Goal: Task Accomplishment & Management: Use online tool/utility

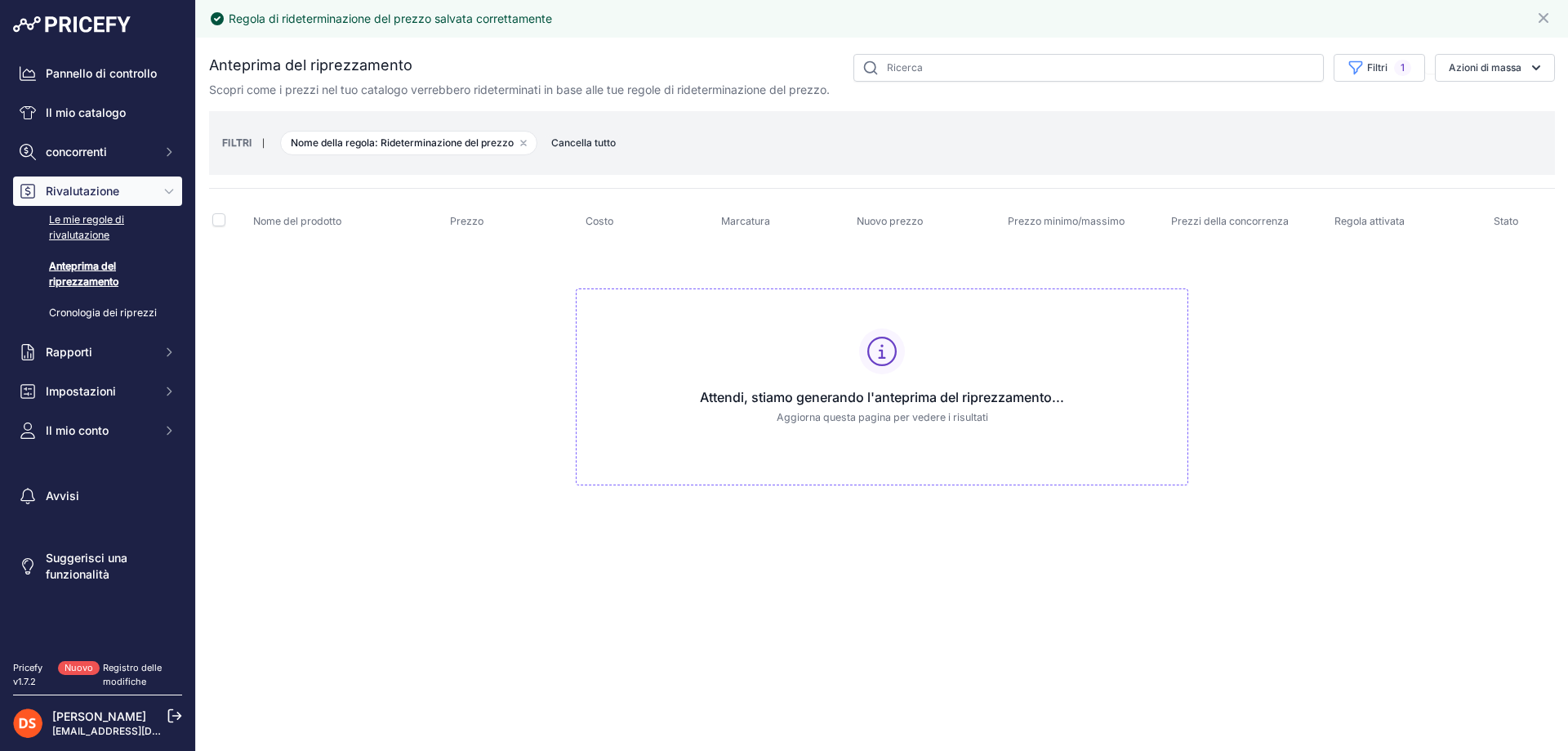
click at [92, 216] on font "Le mie regole di rivalutazione" at bounding box center [86, 228] width 75 height 28
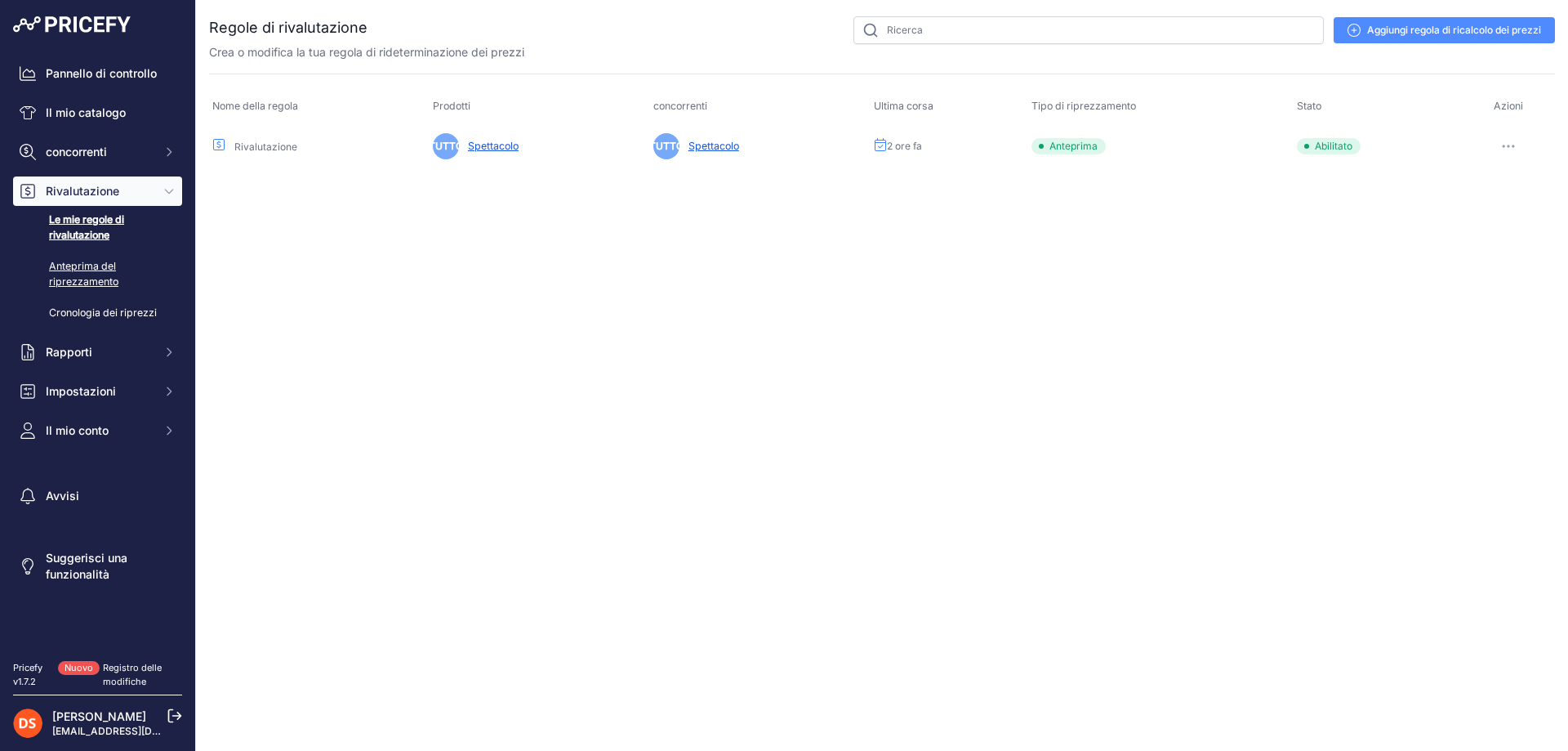
click at [95, 263] on font "Anteprima del riprezzamento" at bounding box center [83, 273] width 69 height 28
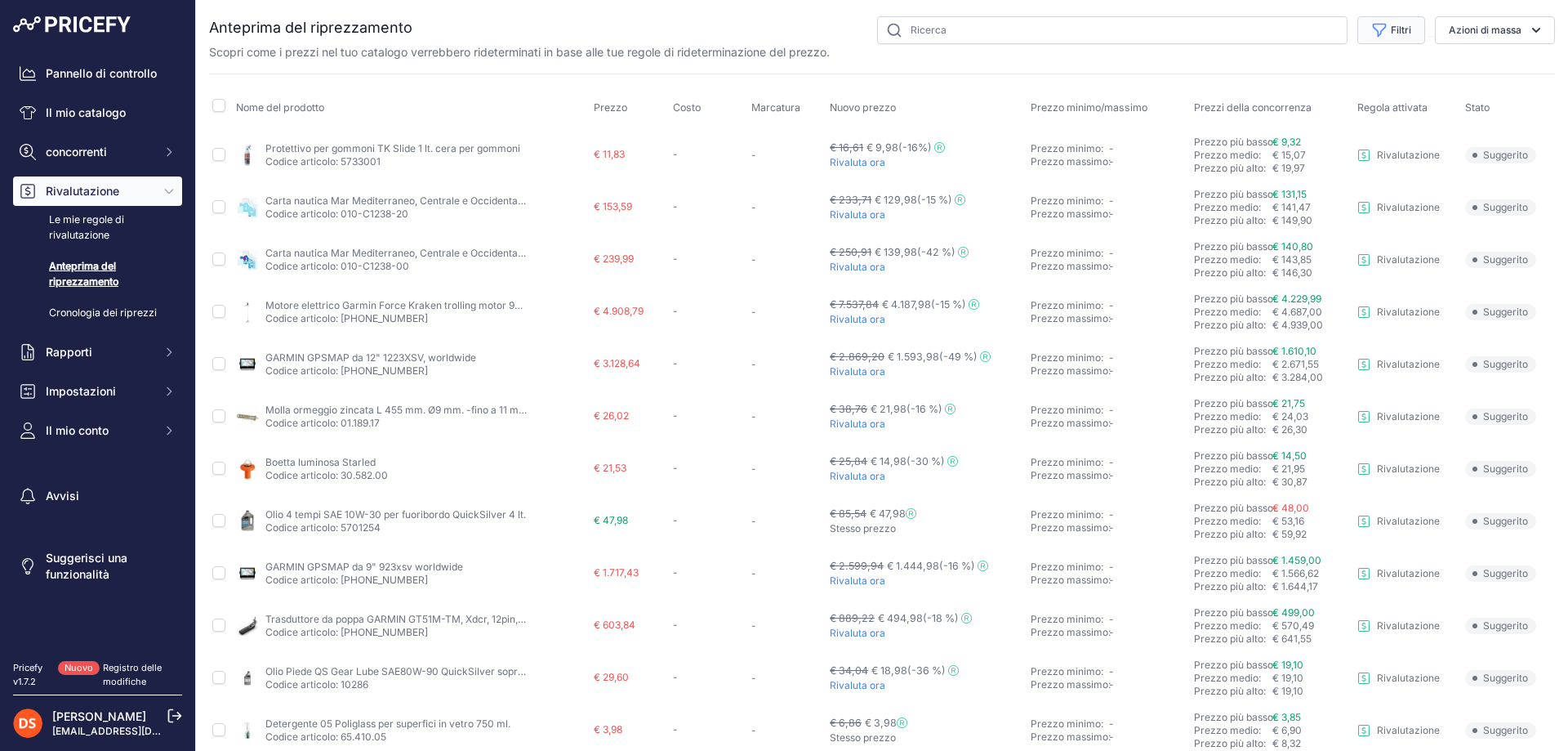
click at [1391, 26] on font "Filtri" at bounding box center [1401, 29] width 21 height 12
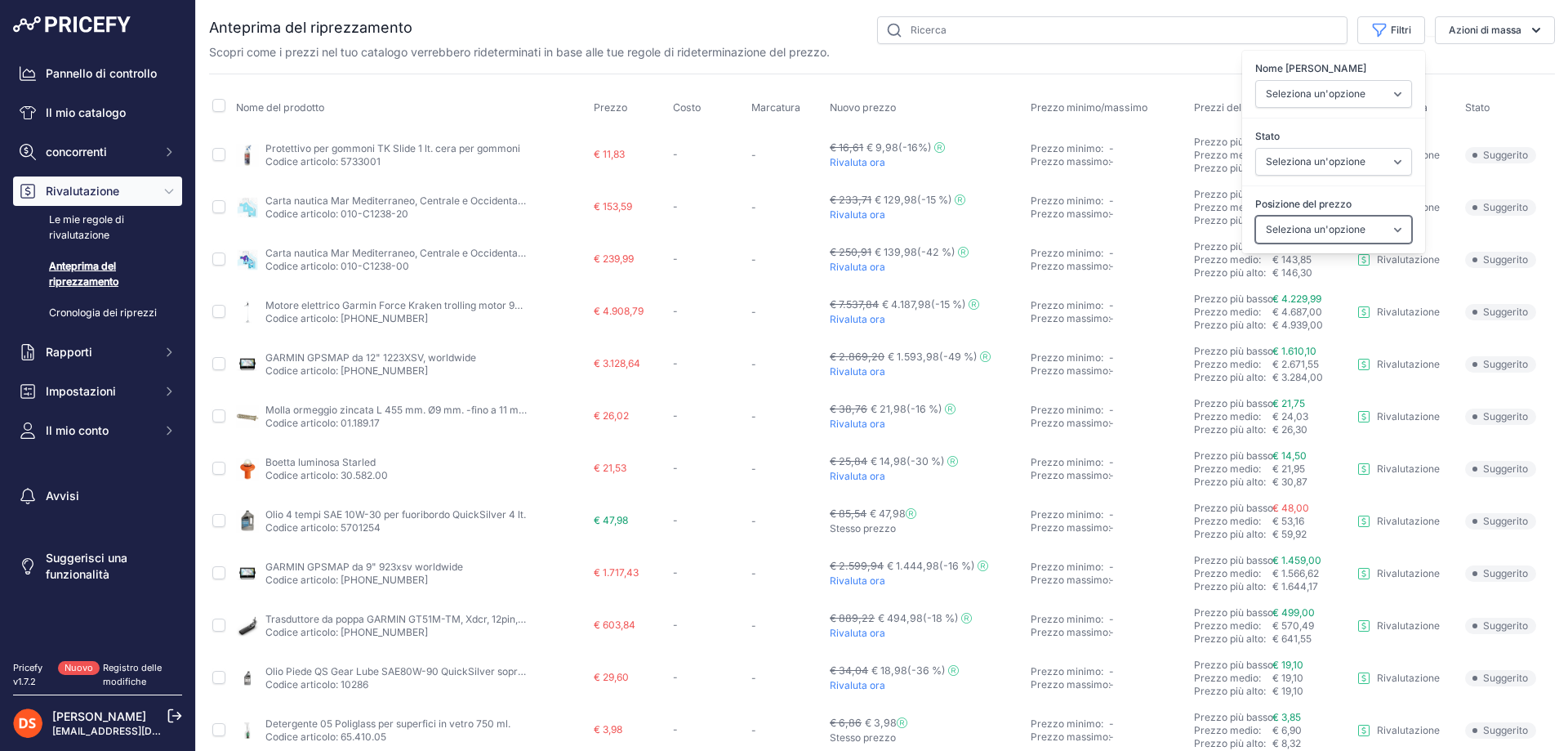
click at [1280, 221] on select "Seleziona un'opzione Io sono più in alto Stesso prezzo Io sono più basso" at bounding box center [1334, 229] width 157 height 28
select select "0"
click at [1255, 215] on select "Seleziona un'opzione Io sono più in alto Stesso prezzo Io sono più basso" at bounding box center [1334, 229] width 157 height 28
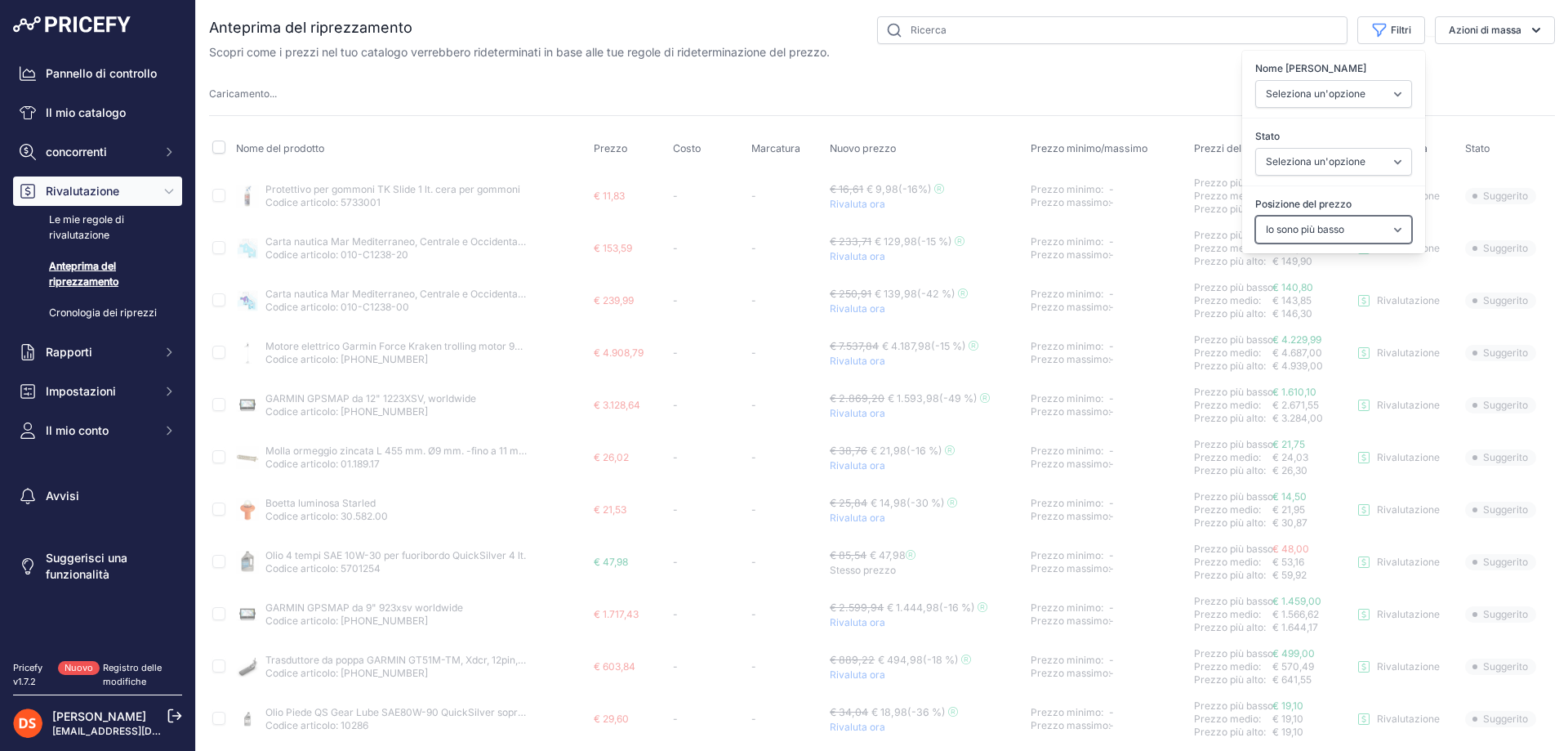
select select
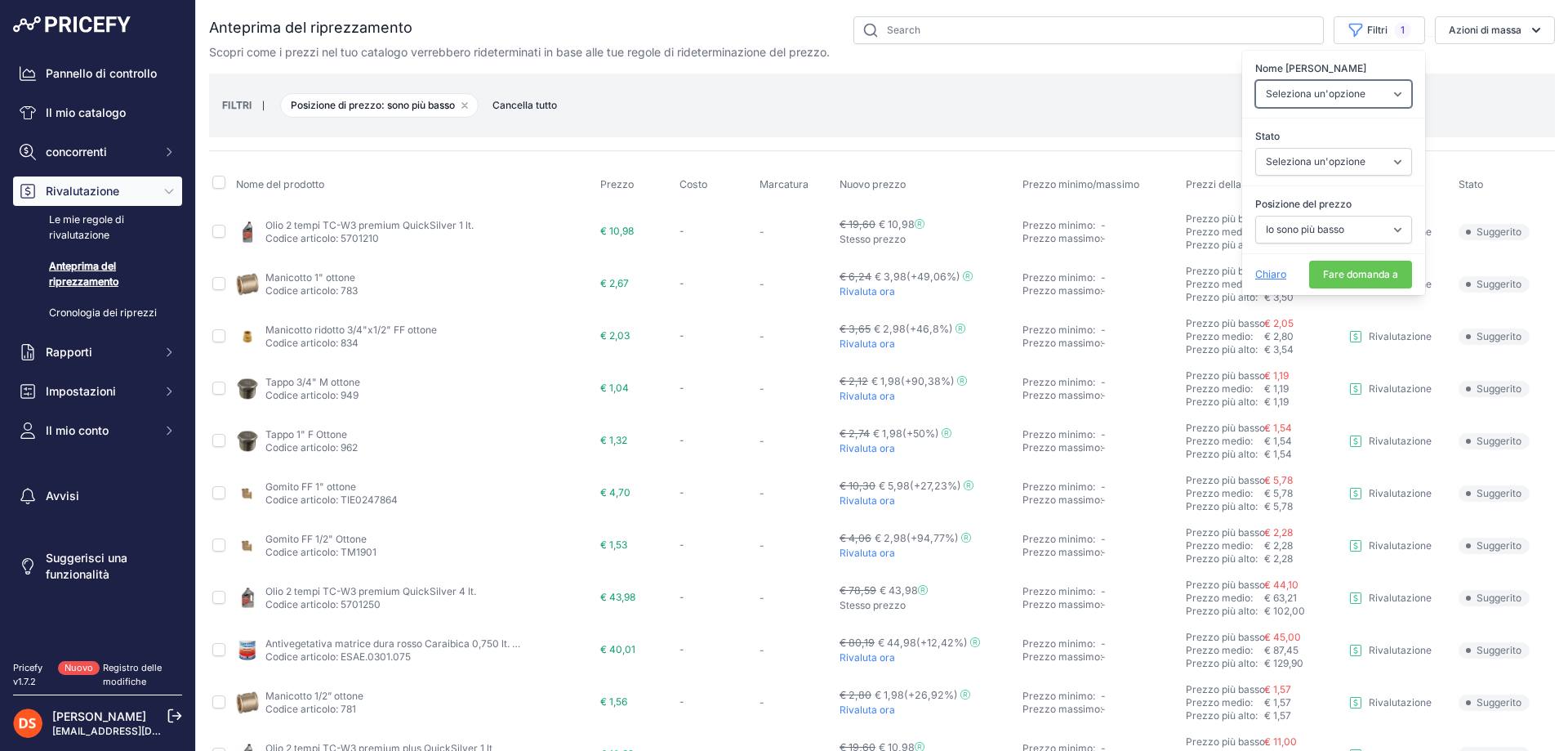
click at [1311, 83] on select "Seleziona un'opzione Rivalutazione" at bounding box center [1334, 94] width 157 height 28
click at [1315, 227] on select "Seleziona un'opzione Io sono più in alto Stesso prezzo Io sono più basso" at bounding box center [1334, 229] width 157 height 28
select select "1"
click at [1255, 215] on select "Seleziona un'opzione Io sono più in alto Stesso prezzo Io sono più basso" at bounding box center [1334, 229] width 157 height 28
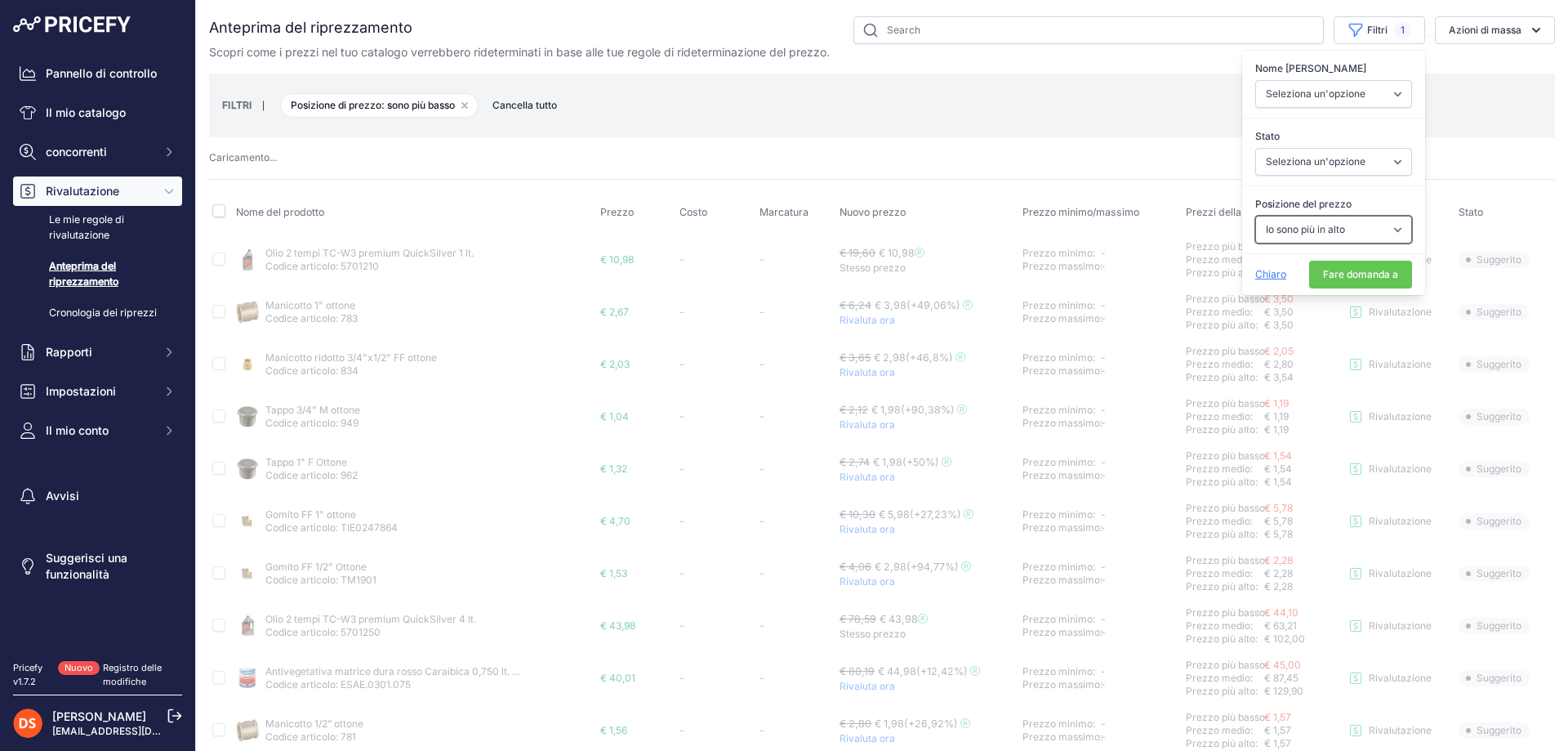
select select
select select "1"
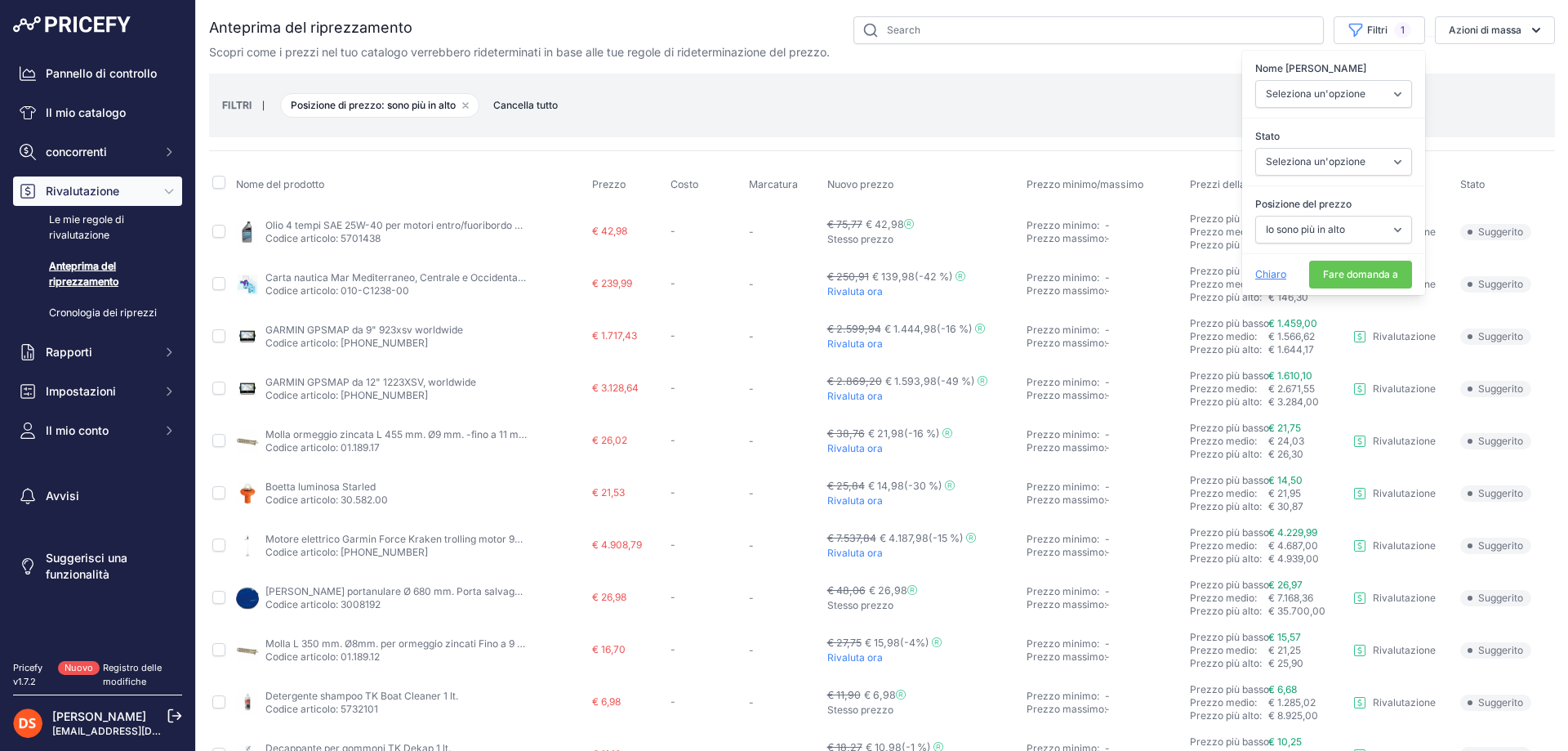
click at [1155, 162] on div "Nome del prodotto Prezzo Costo Marcatura Nuovo prezzo" at bounding box center [882, 701] width 1346 height 1101
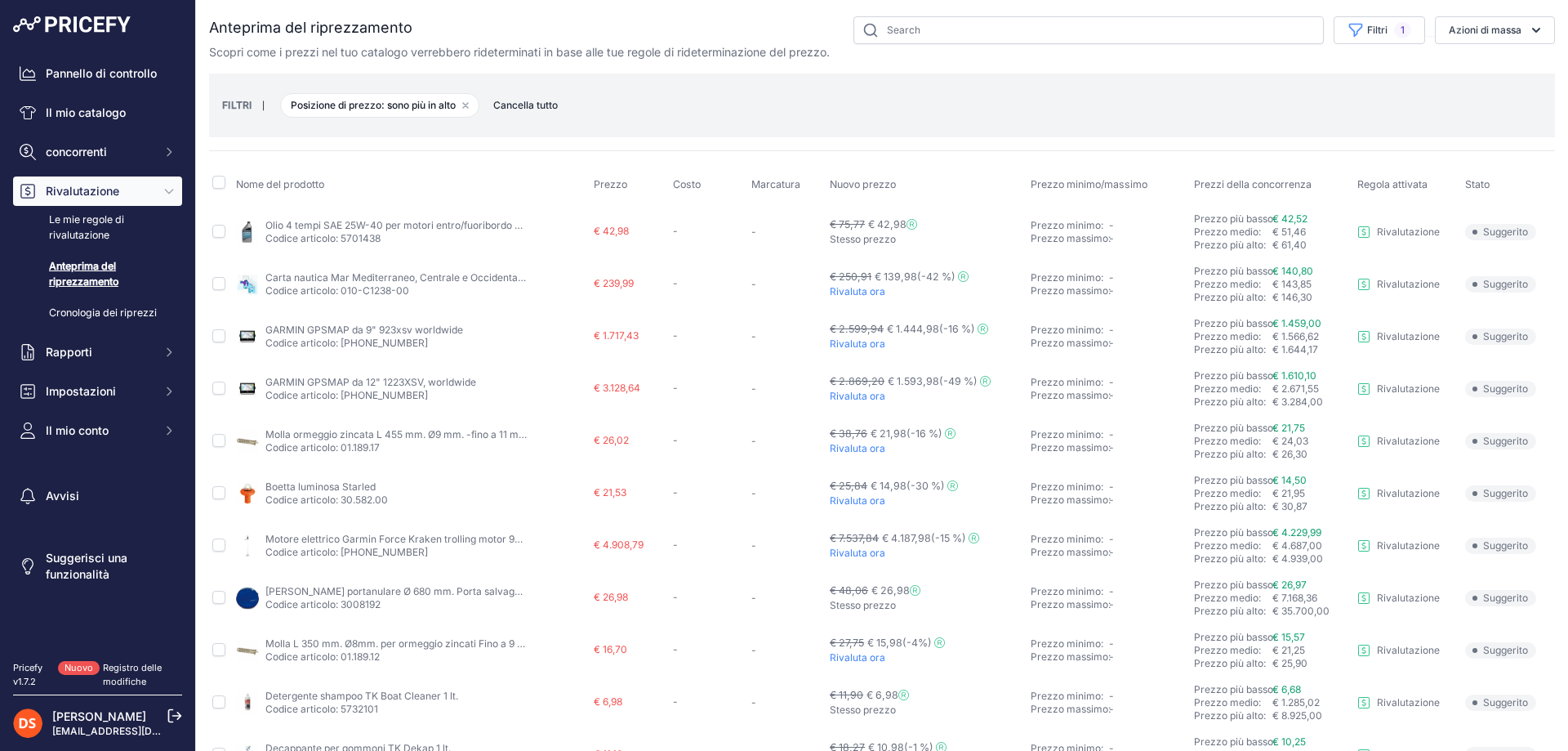
click at [516, 107] on font "Cancella tutto" at bounding box center [525, 105] width 65 height 12
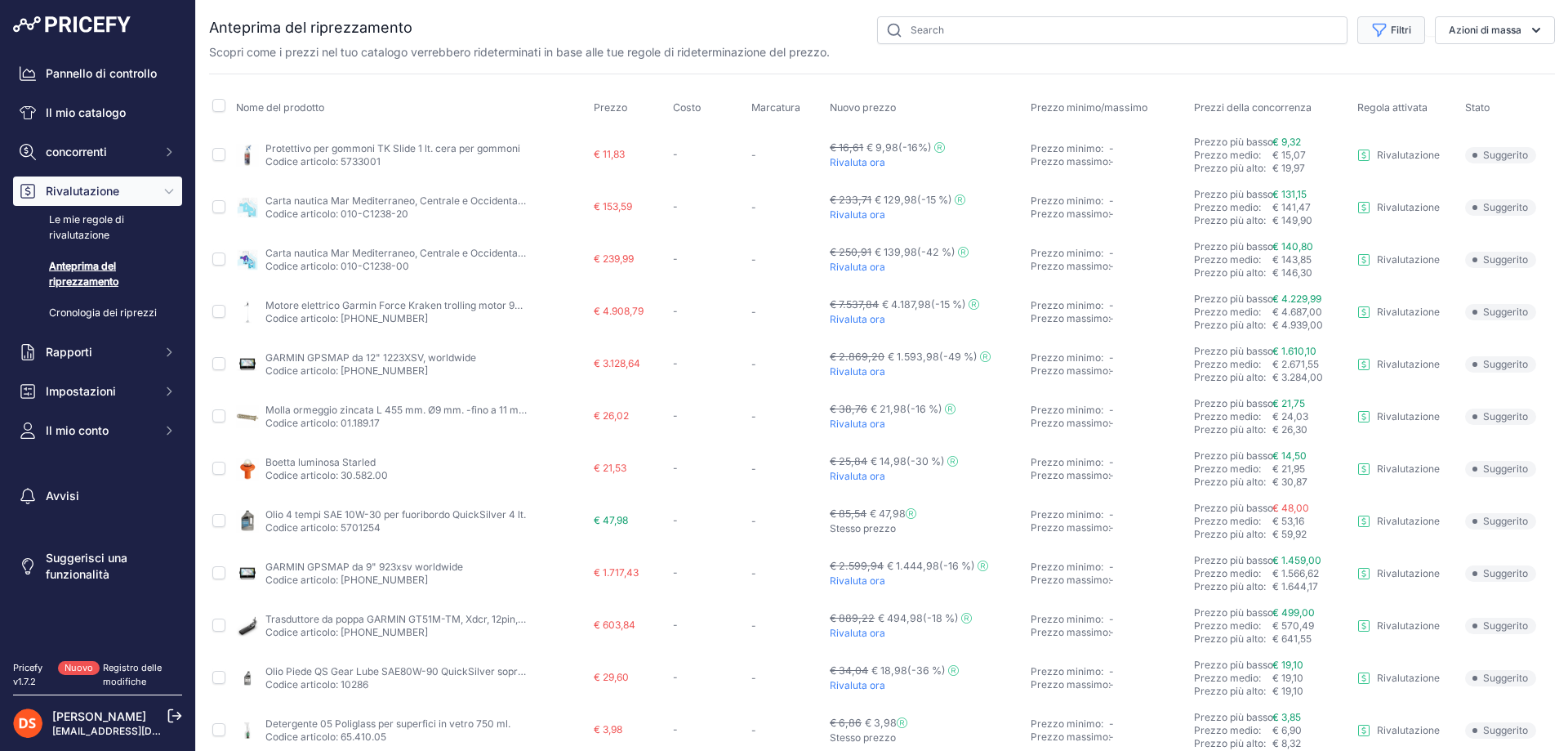
click at [1371, 29] on icon "button" at bounding box center [1379, 30] width 16 height 16
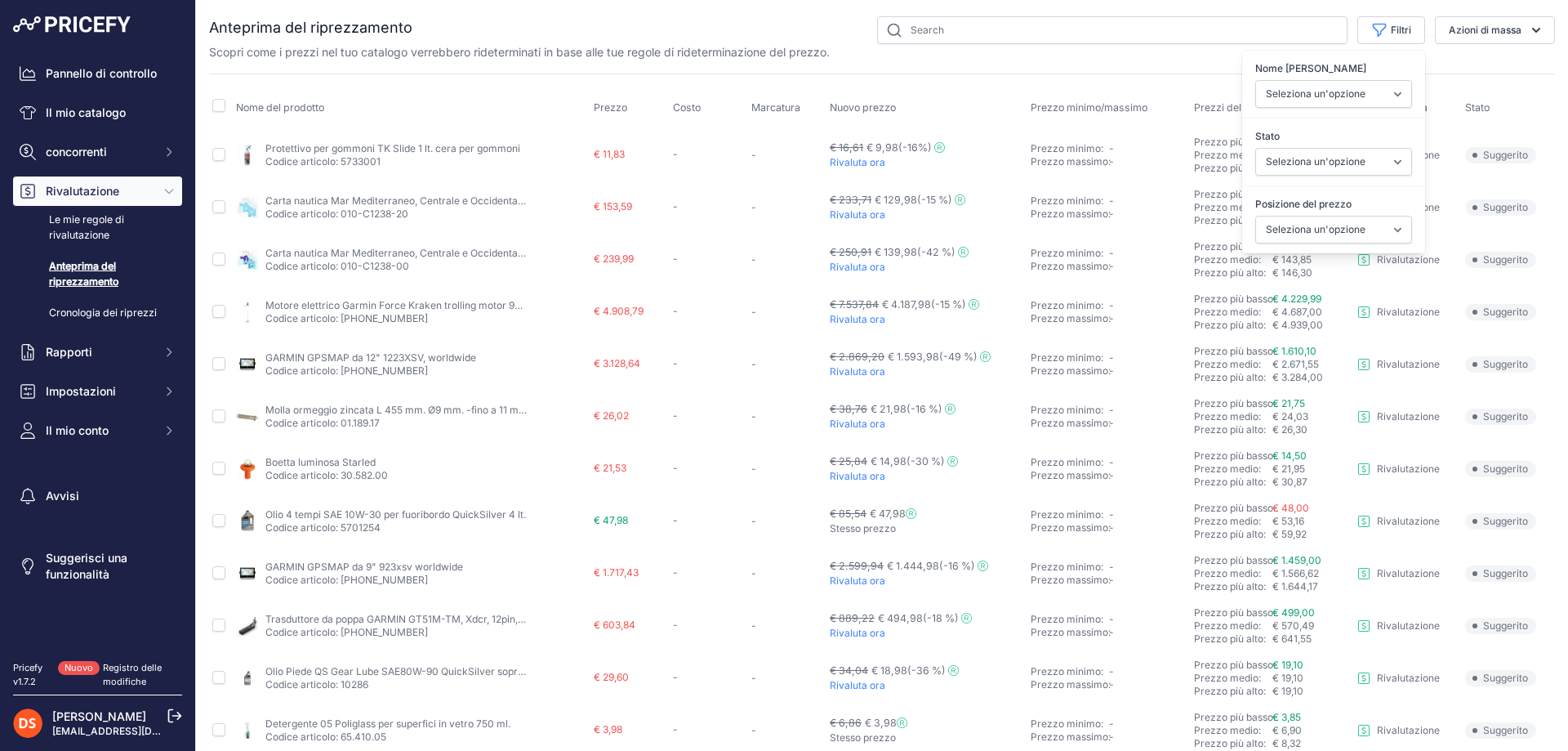
click at [1086, 85] on div "Nome del prodotto Prezzo Costo Marcatura Nuovo prezzo" at bounding box center [882, 625] width 1346 height 1101
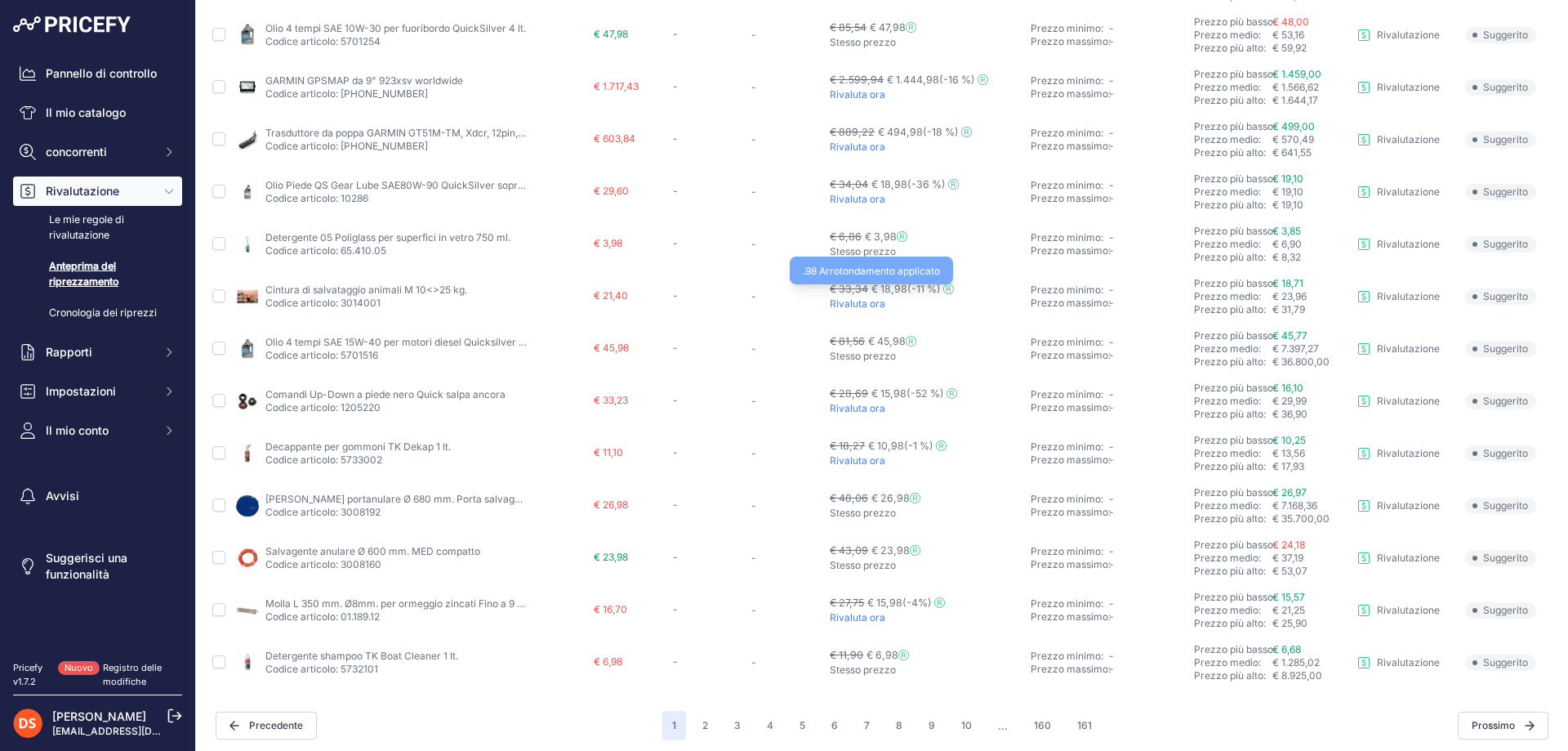
scroll to position [492, 0]
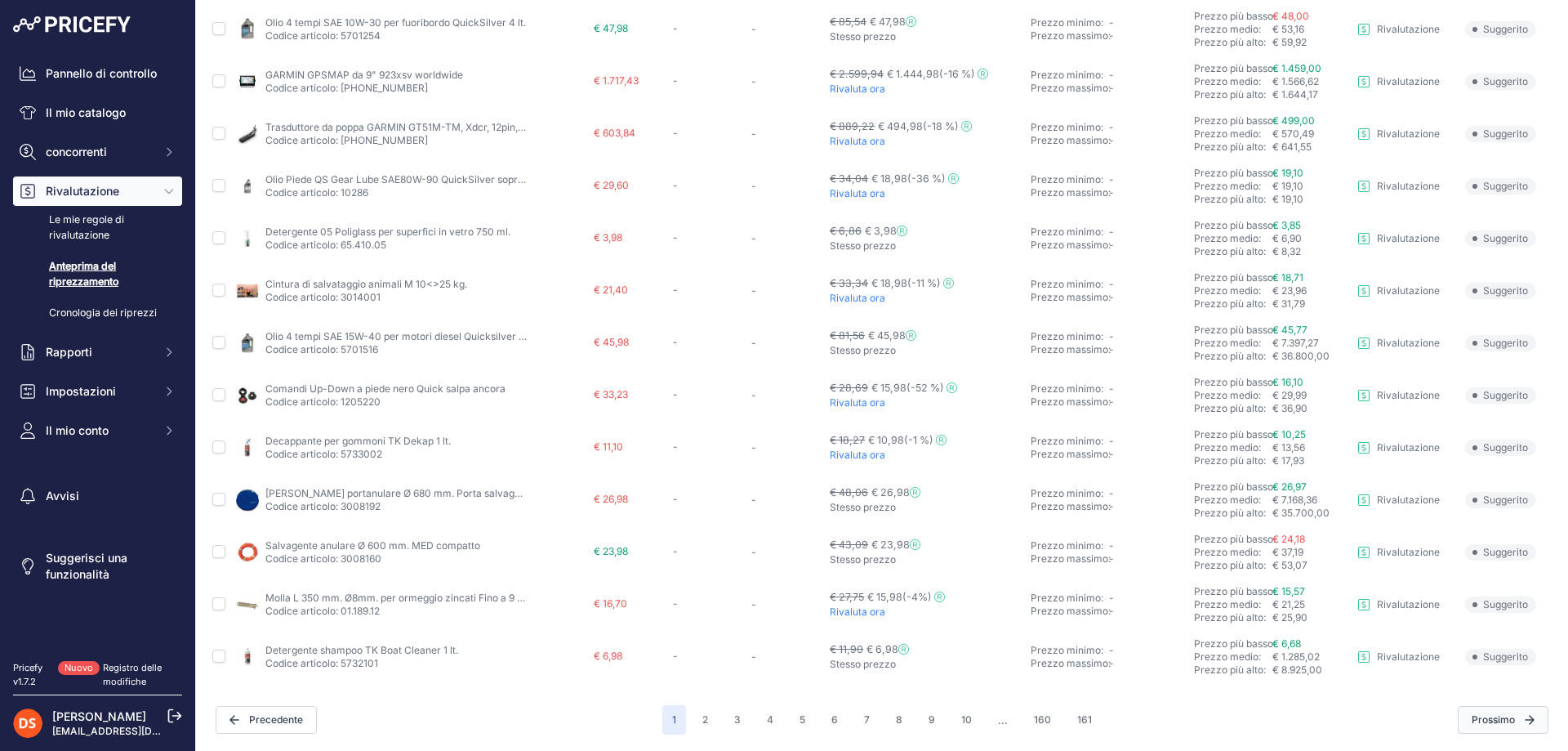
click at [1489, 720] on font "Prossimo" at bounding box center [1493, 719] width 43 height 12
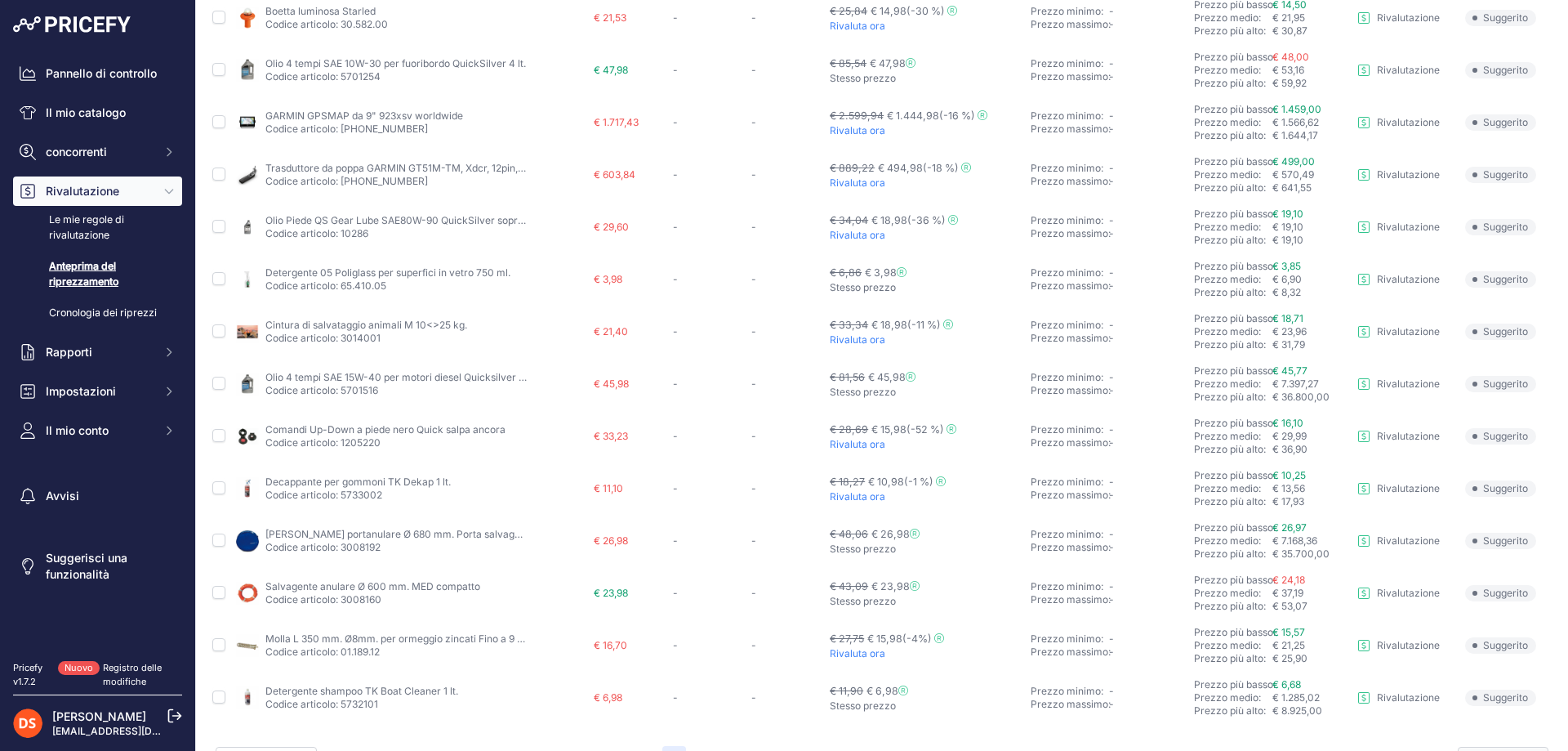
scroll to position [533, 0]
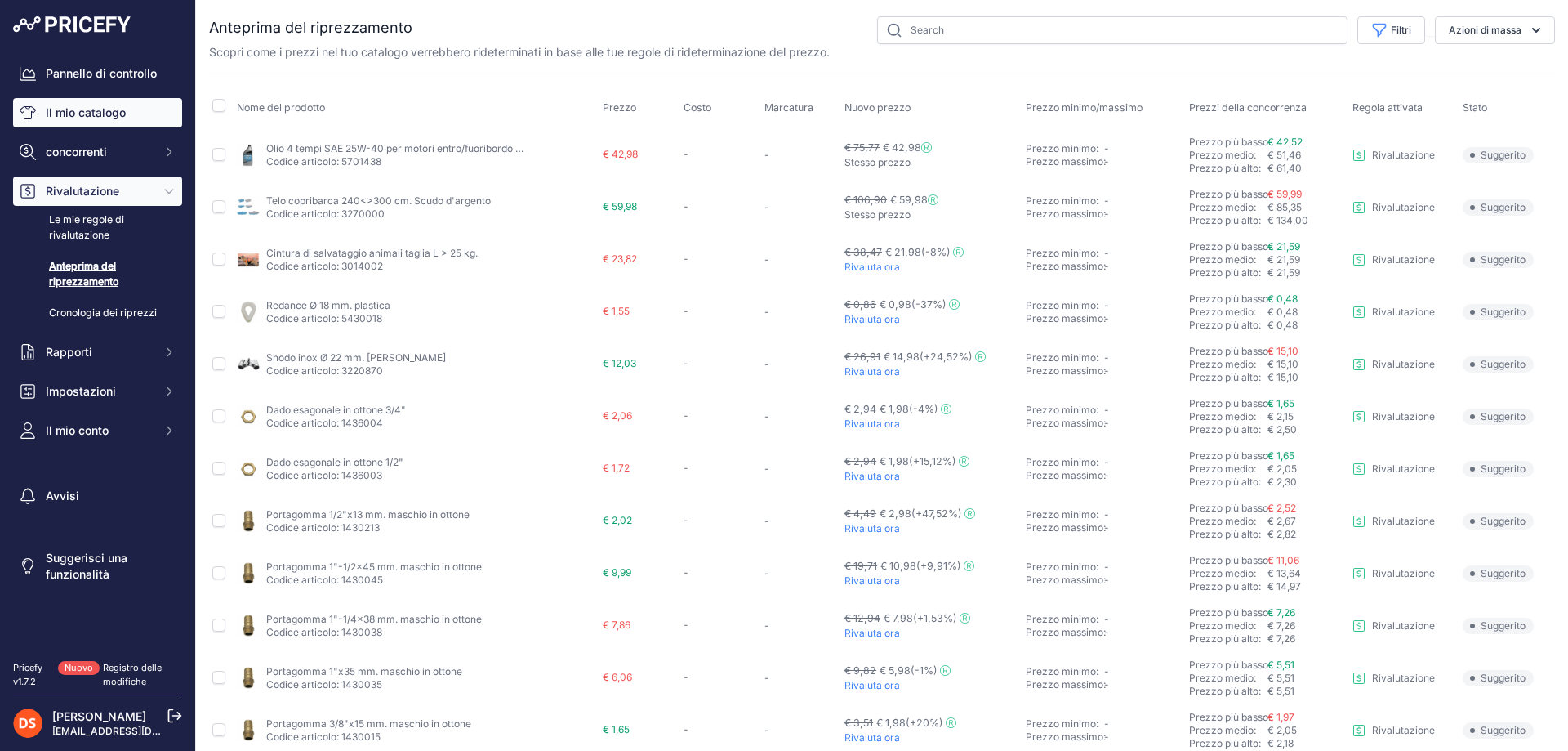
click at [74, 118] on font "Il mio catalogo" at bounding box center [85, 112] width 80 height 14
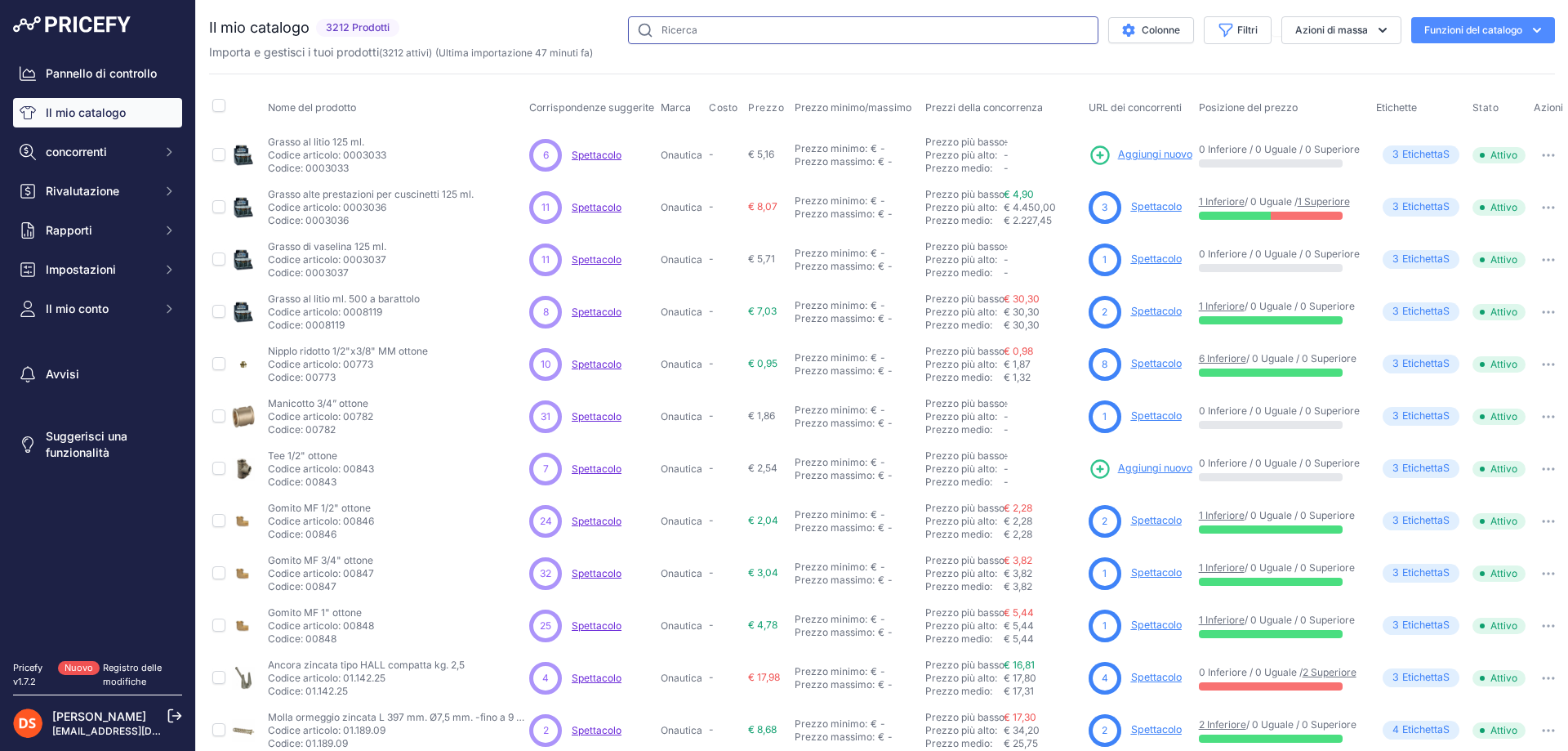
click at [741, 34] on input "text" at bounding box center [863, 30] width 471 height 28
type input "reggiani"
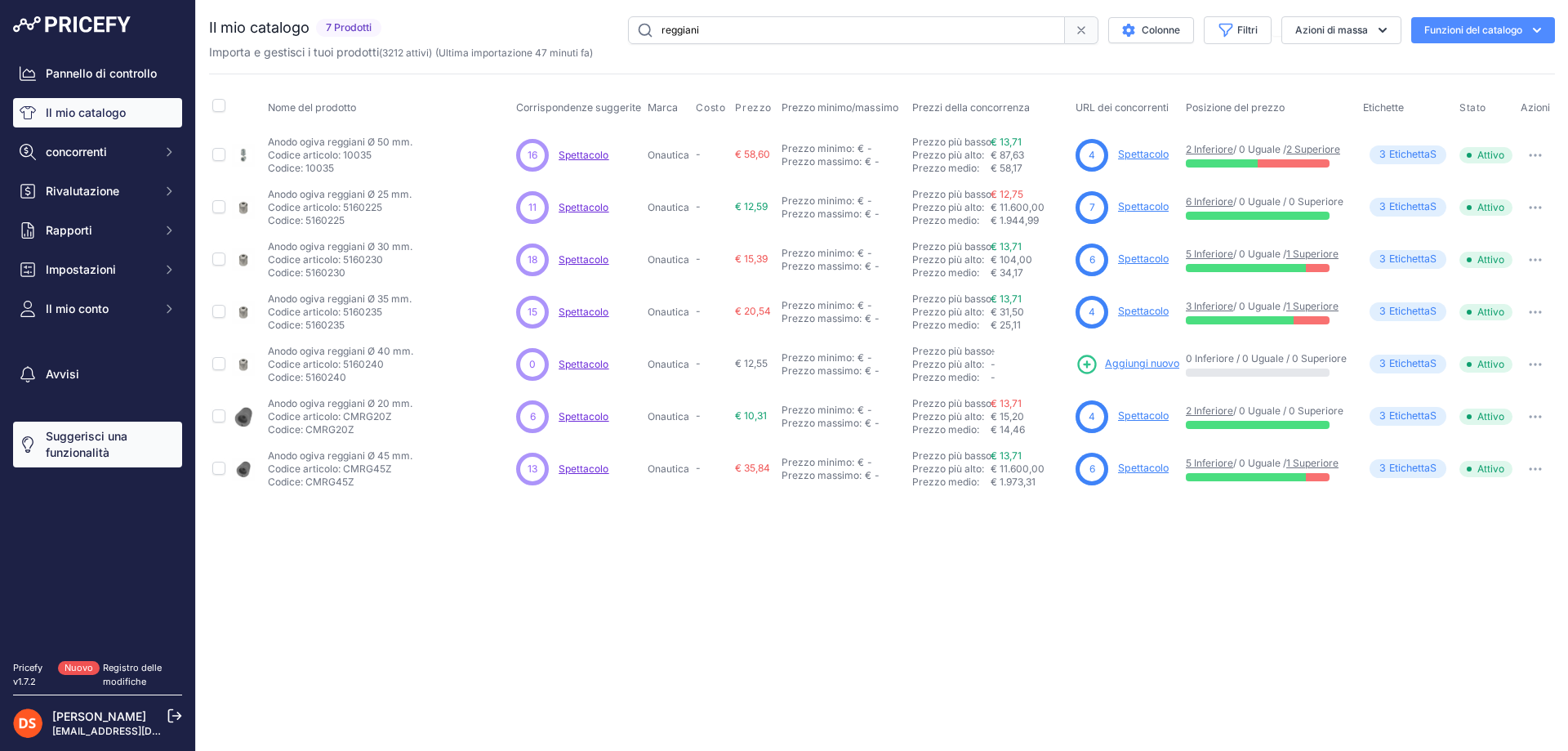
click at [85, 437] on font "Suggerisci una funzionalità" at bounding box center [86, 444] width 81 height 30
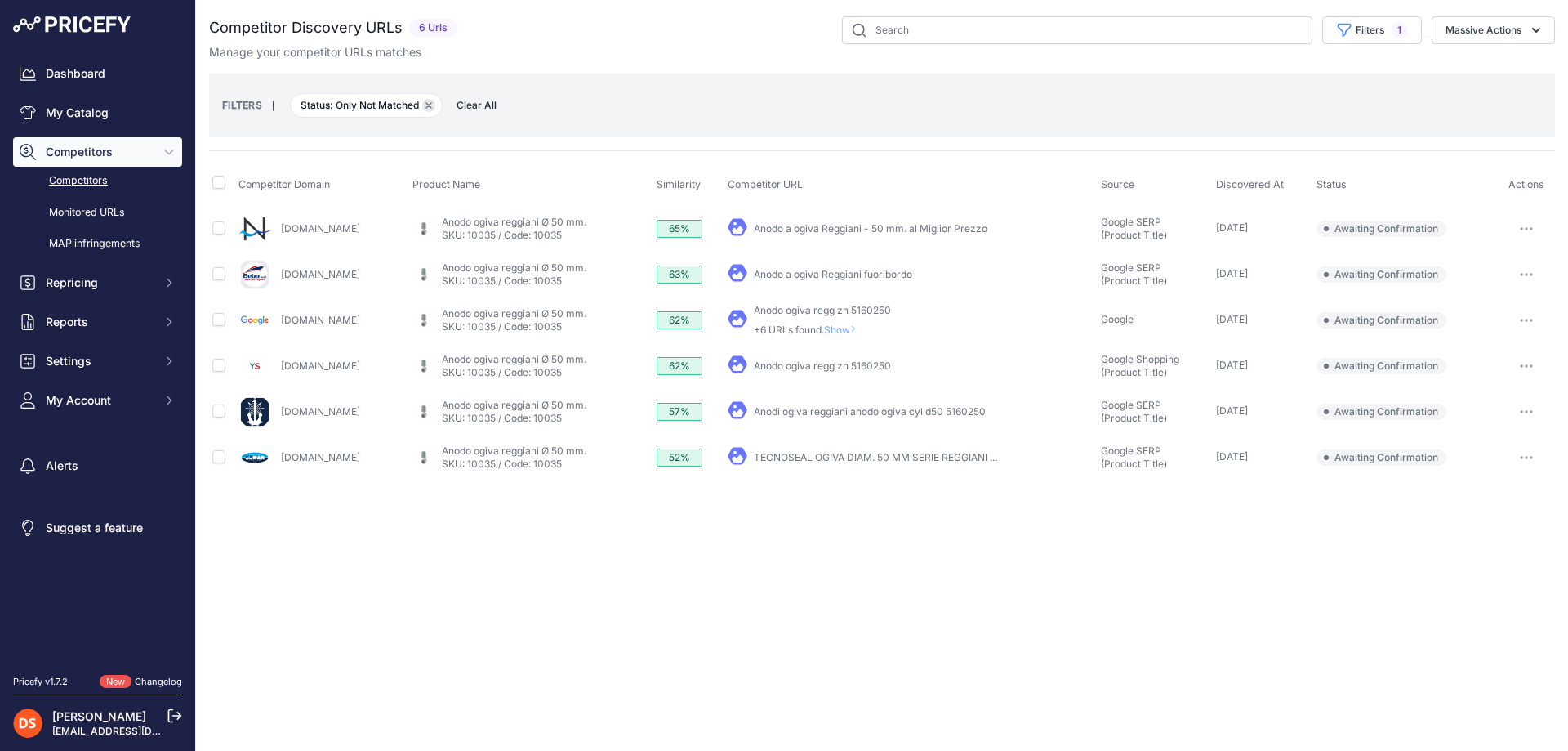
click at [429, 106] on icon "button" at bounding box center [429, 105] width 7 height 7
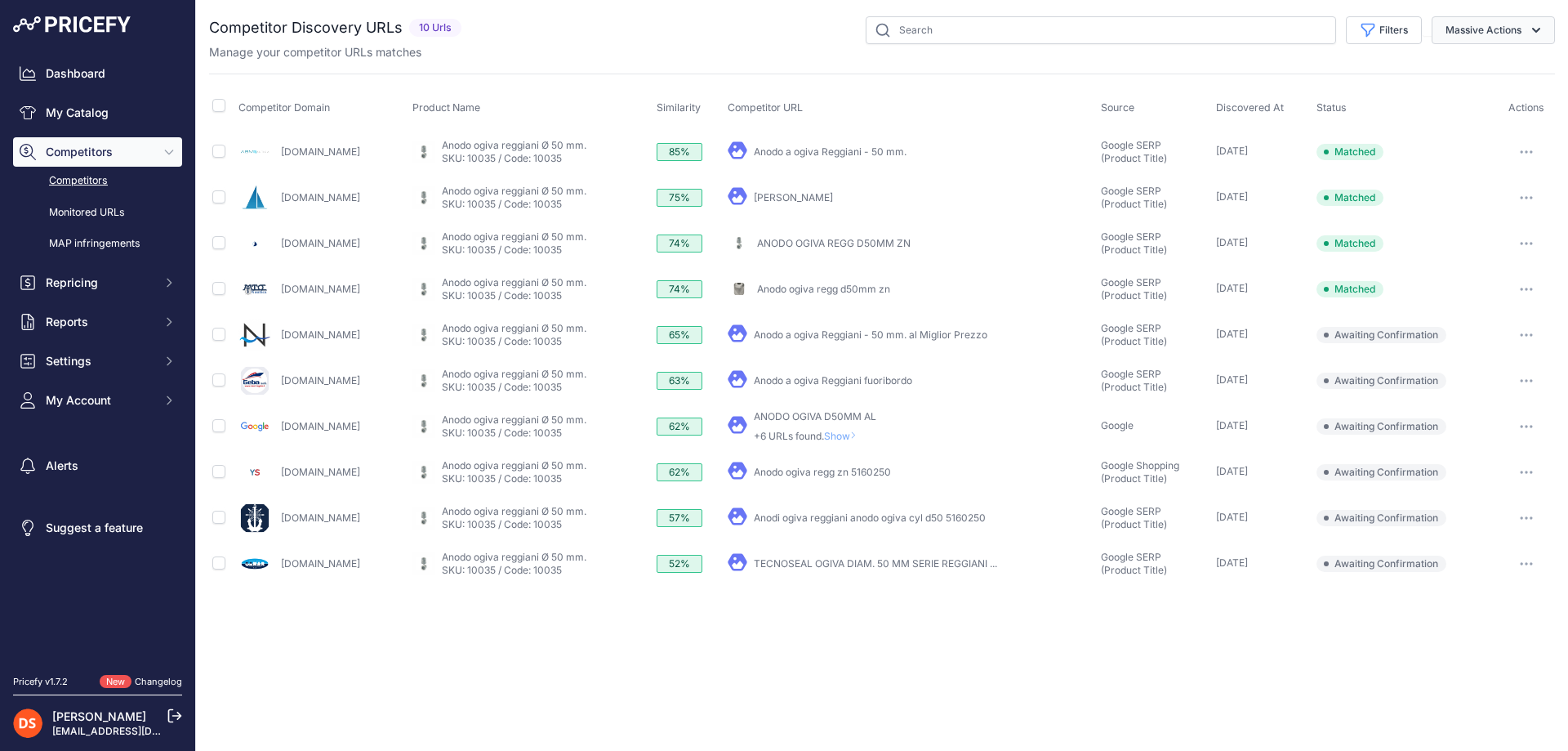
click at [1461, 29] on button "Massive Actions" at bounding box center [1493, 30] width 124 height 28
click at [620, 60] on div "Competitor Discovery URLs 10 Urls" at bounding box center [882, 301] width 1346 height 570
